Goal: Task Accomplishment & Management: Use online tool/utility

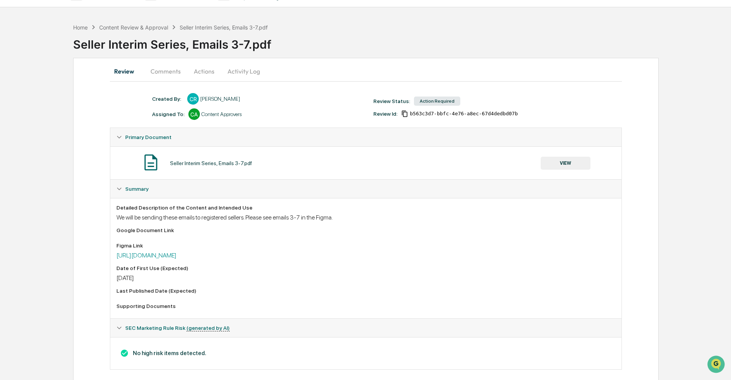
scroll to position [27, 0]
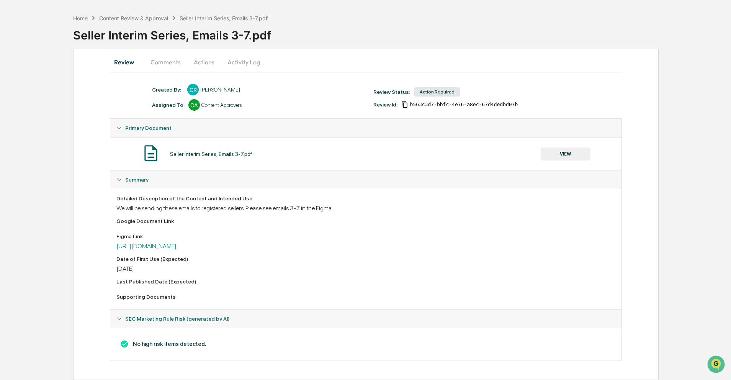
click at [216, 61] on button "Actions" at bounding box center [204, 62] width 34 height 18
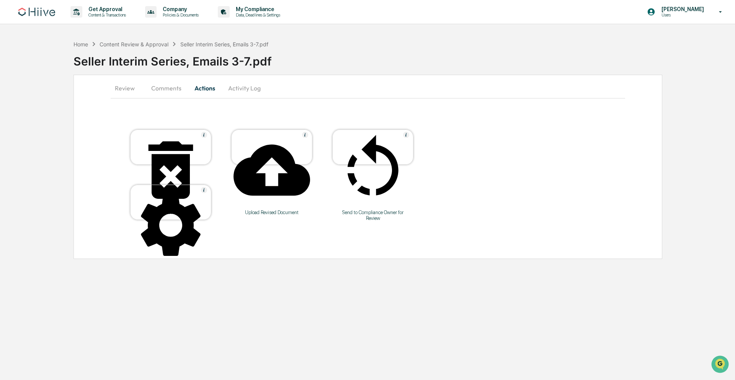
click at [287, 137] on div at bounding box center [272, 171] width 77 height 78
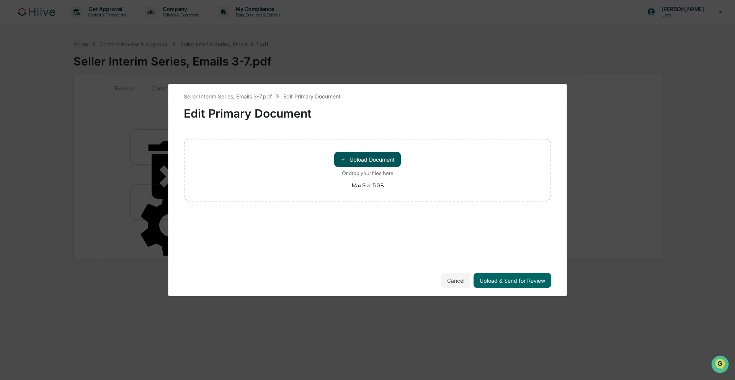
click at [384, 160] on button "＋ Upload Document" at bounding box center [367, 159] width 67 height 15
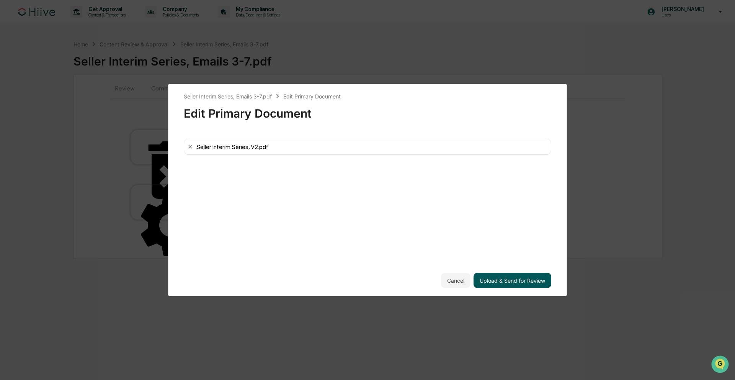
click at [511, 281] on button "Upload & Send for Review" at bounding box center [513, 280] width 78 height 15
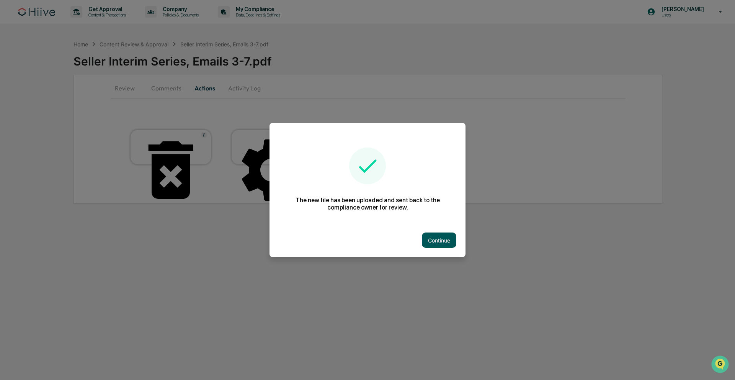
click at [425, 239] on button "Continue" at bounding box center [439, 239] width 34 height 15
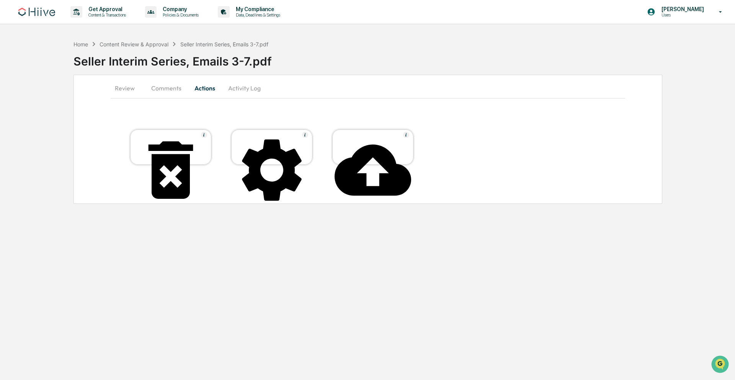
click at [158, 93] on button "Comments" at bounding box center [166, 88] width 43 height 18
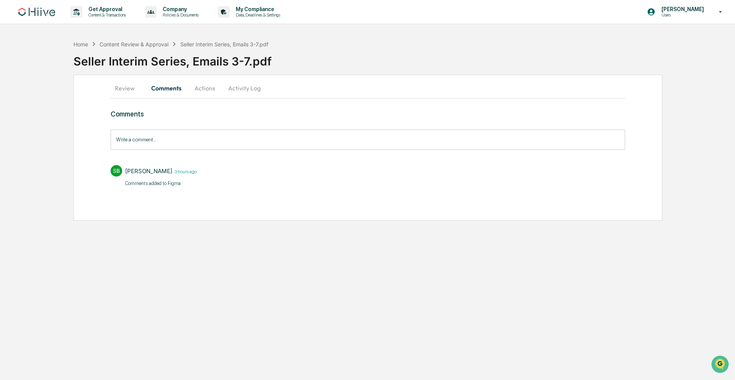
click at [123, 95] on button "Review" at bounding box center [128, 88] width 34 height 18
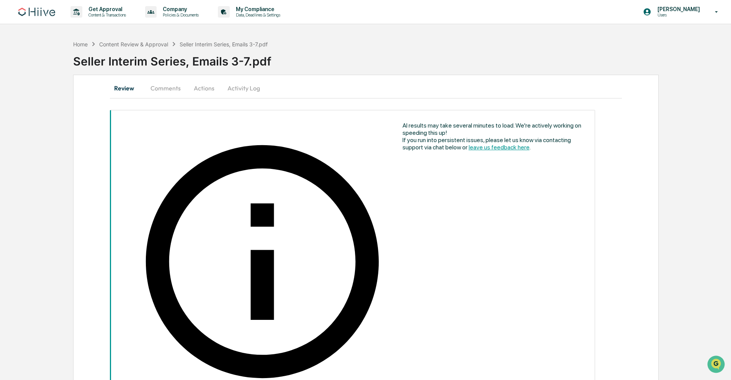
click at [193, 92] on button "Actions" at bounding box center [204, 88] width 34 height 18
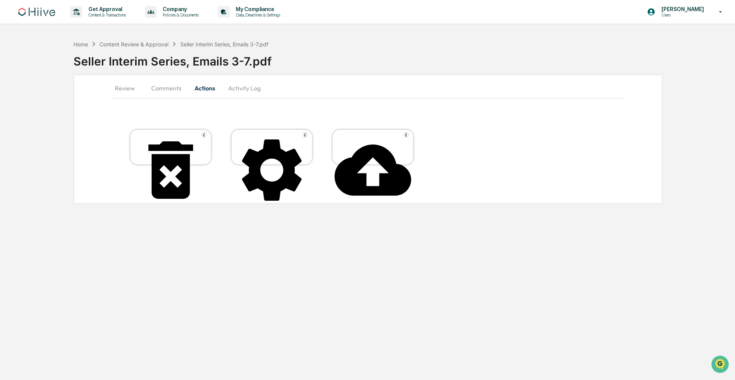
click at [158, 92] on button "Comments" at bounding box center [166, 88] width 43 height 18
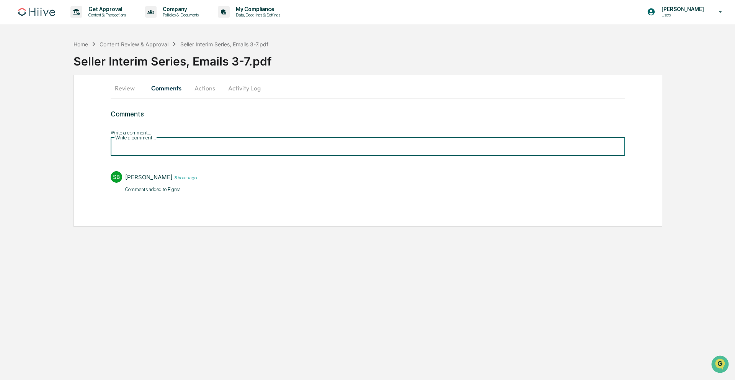
click at [166, 142] on input "Write a comment..." at bounding box center [368, 146] width 515 height 20
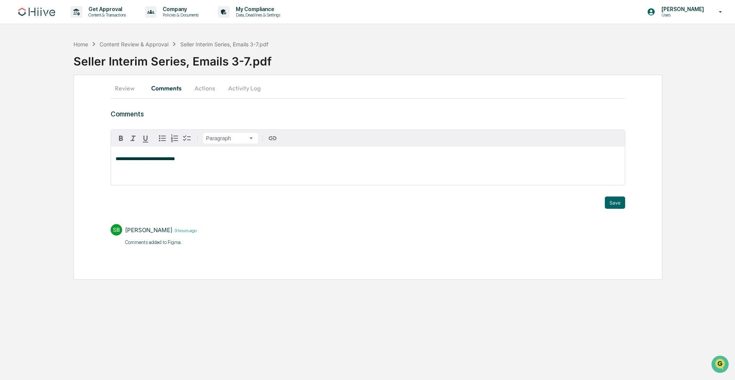
click at [617, 192] on div "Trigger" at bounding box center [368, 192] width 515 height 7
click at [618, 201] on button "Save" at bounding box center [615, 202] width 20 height 12
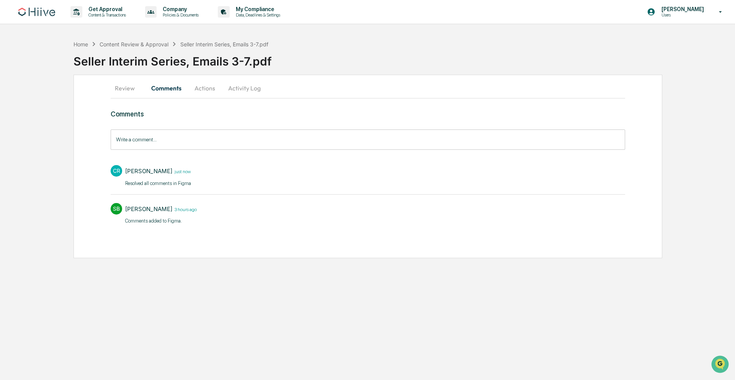
click at [126, 86] on button "Review" at bounding box center [128, 88] width 34 height 18
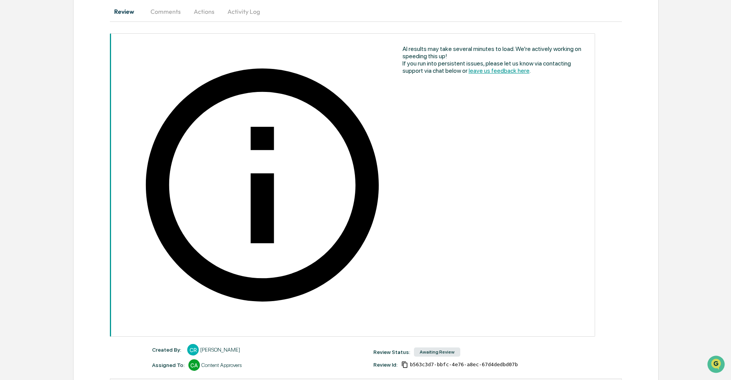
scroll to position [84, 0]
